Goal: Task Accomplishment & Management: Complete application form

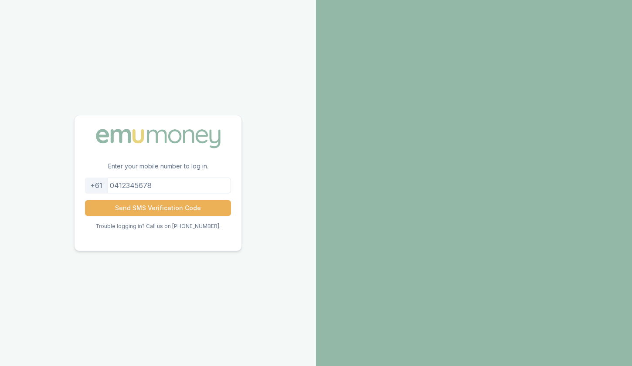
click at [134, 187] on input "tel" at bounding box center [158, 186] width 146 height 16
click at [160, 207] on button "Send SMS Verification Code" at bounding box center [158, 208] width 146 height 16
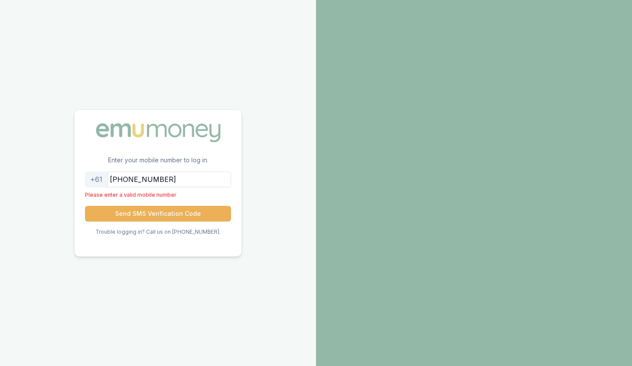
click at [128, 182] on input "[PHONE_NUMBER]" at bounding box center [158, 180] width 146 height 16
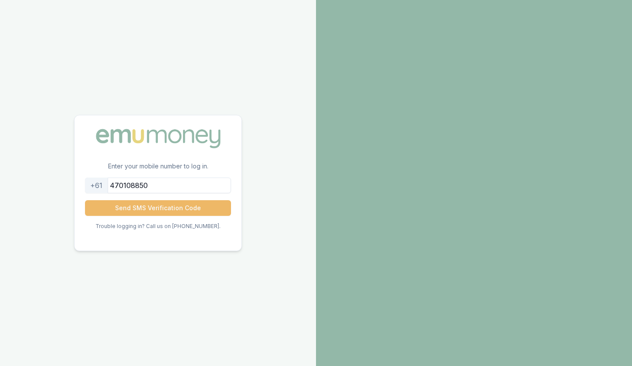
type input "470108850"
click at [116, 209] on button "Send SMS Verification Code" at bounding box center [158, 208] width 146 height 16
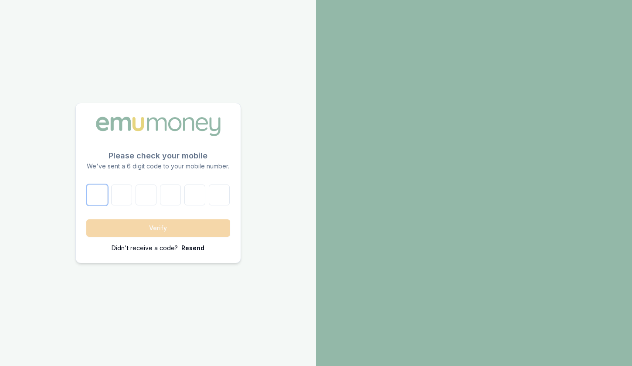
click at [101, 194] on input "number" at bounding box center [97, 195] width 21 height 21
type input "6"
type input "4"
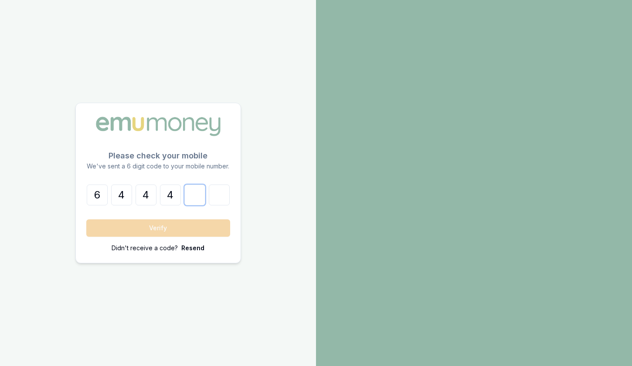
type input "6"
type input "5"
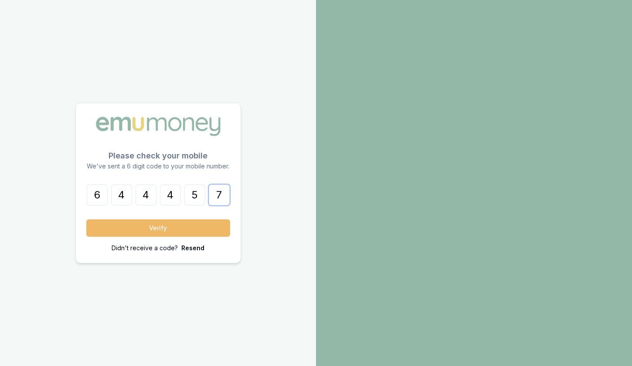
type input "7"
click at [161, 227] on button "Verify" at bounding box center [158, 228] width 144 height 17
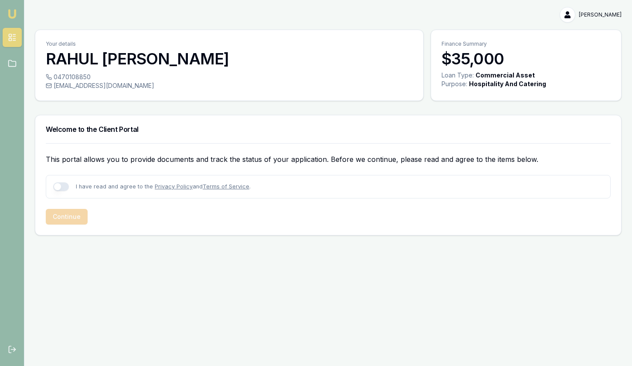
click at [63, 183] on button "button" at bounding box center [61, 187] width 16 height 9
checkbox input "true"
click at [68, 212] on button "Continue" at bounding box center [67, 217] width 42 height 16
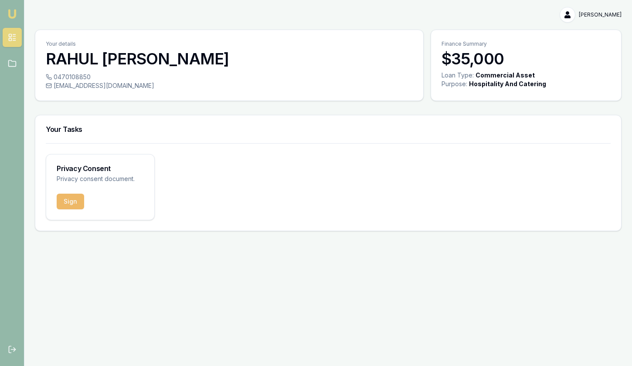
click at [63, 197] on button "Sign" at bounding box center [70, 202] width 27 height 16
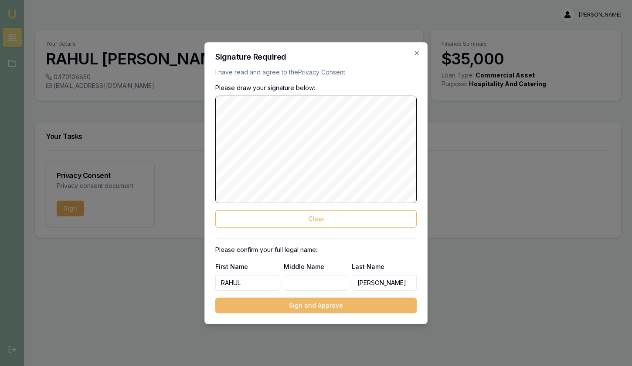
click at [330, 301] on button "Sign and Approve" at bounding box center [315, 306] width 201 height 16
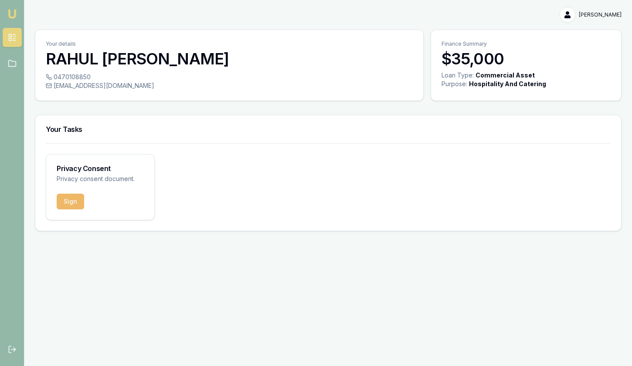
click at [74, 205] on button "Sign" at bounding box center [70, 202] width 27 height 16
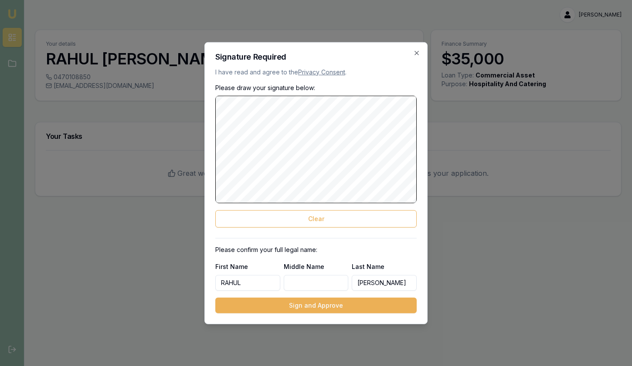
click at [307, 281] on input "Middle Name" at bounding box center [316, 283] width 65 height 16
click at [389, 283] on input "[PERSON_NAME]" at bounding box center [384, 283] width 65 height 16
click at [315, 303] on button "Sign and Approve" at bounding box center [315, 306] width 201 height 16
